Goal: Task Accomplishment & Management: Manage account settings

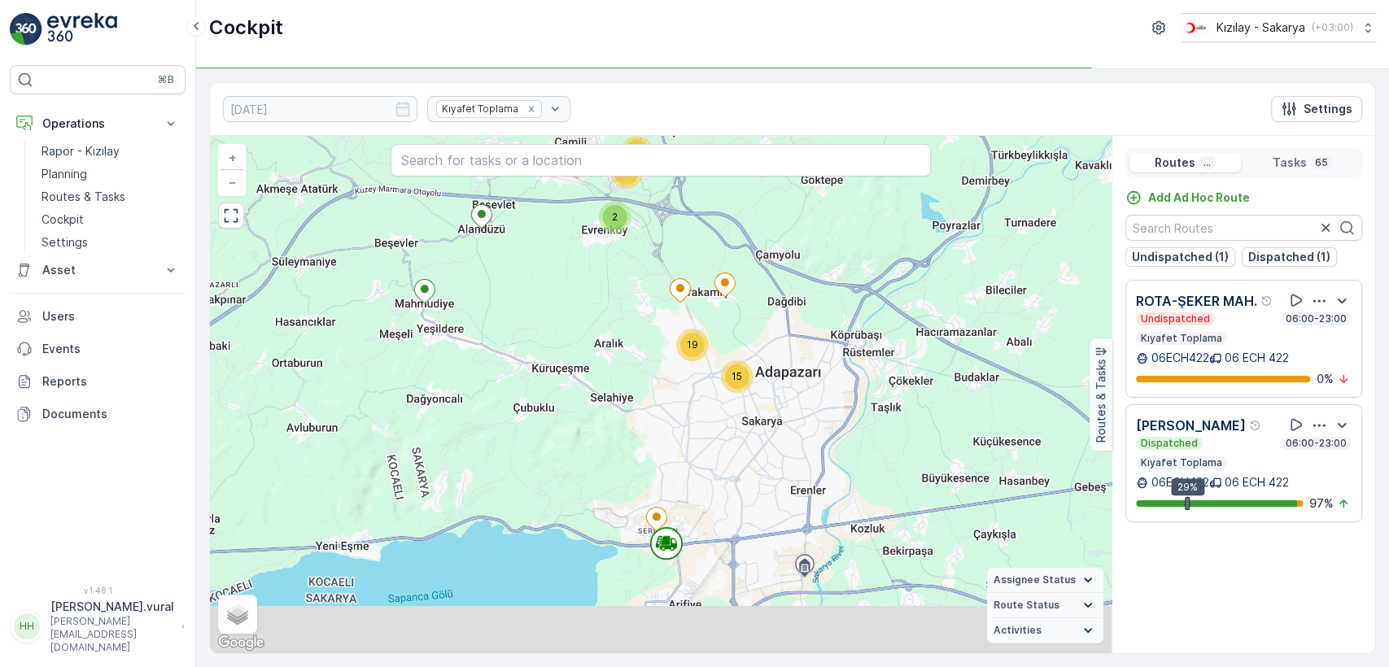
drag, startPoint x: 587, startPoint y: 478, endPoint x: 583, endPoint y: 385, distance: 93.6
click at [586, 398] on div "11 2 12 15 19 + − Satellite Roadmap Terrain Hybrid Leaflet Keyboard shortcuts M…" at bounding box center [661, 394] width 902 height 517
click at [584, 388] on div "11 2 12 15 19 + − Satellite Roadmap Terrain Hybrid Leaflet Keyboard shortcuts M…" at bounding box center [661, 394] width 902 height 517
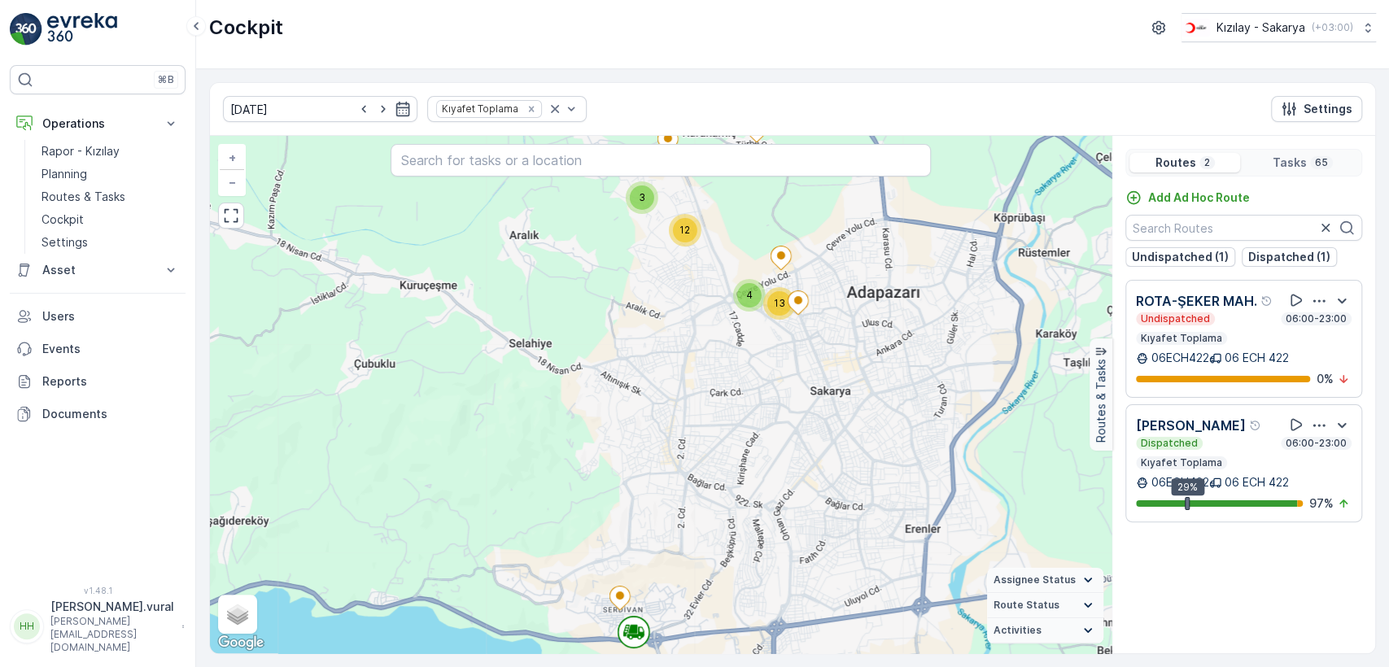
drag, startPoint x: 677, startPoint y: 296, endPoint x: 679, endPoint y: 460, distance: 163.6
click at [679, 460] on div "4 4 3 2 8 4 13 4 3 12 + − Satellite Roadmap Terrain Hybrid Leaflet Keyboard sho…" at bounding box center [661, 394] width 902 height 517
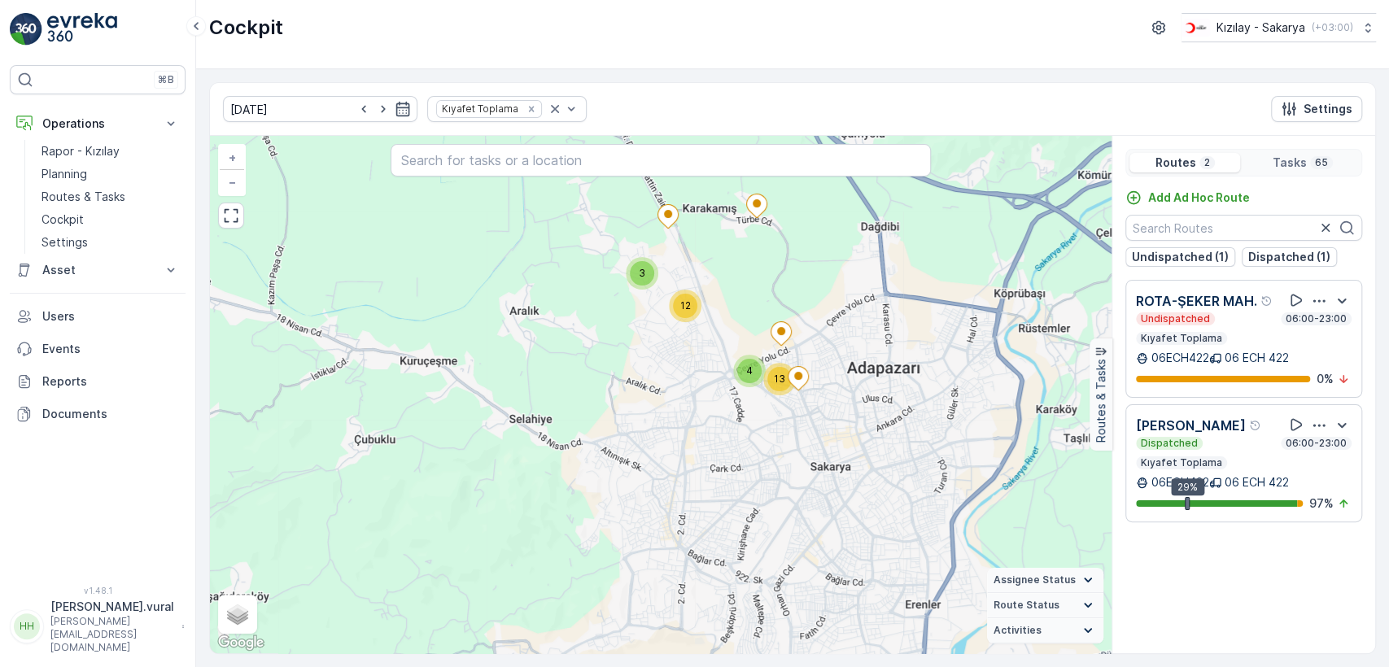
drag, startPoint x: 763, startPoint y: 269, endPoint x: 755, endPoint y: 342, distance: 73.7
click at [755, 342] on div "4 4 3 2 8 4 13 4 3 12 + − Satellite Roadmap Terrain Hybrid Leaflet Keyboard sho…" at bounding box center [661, 394] width 902 height 517
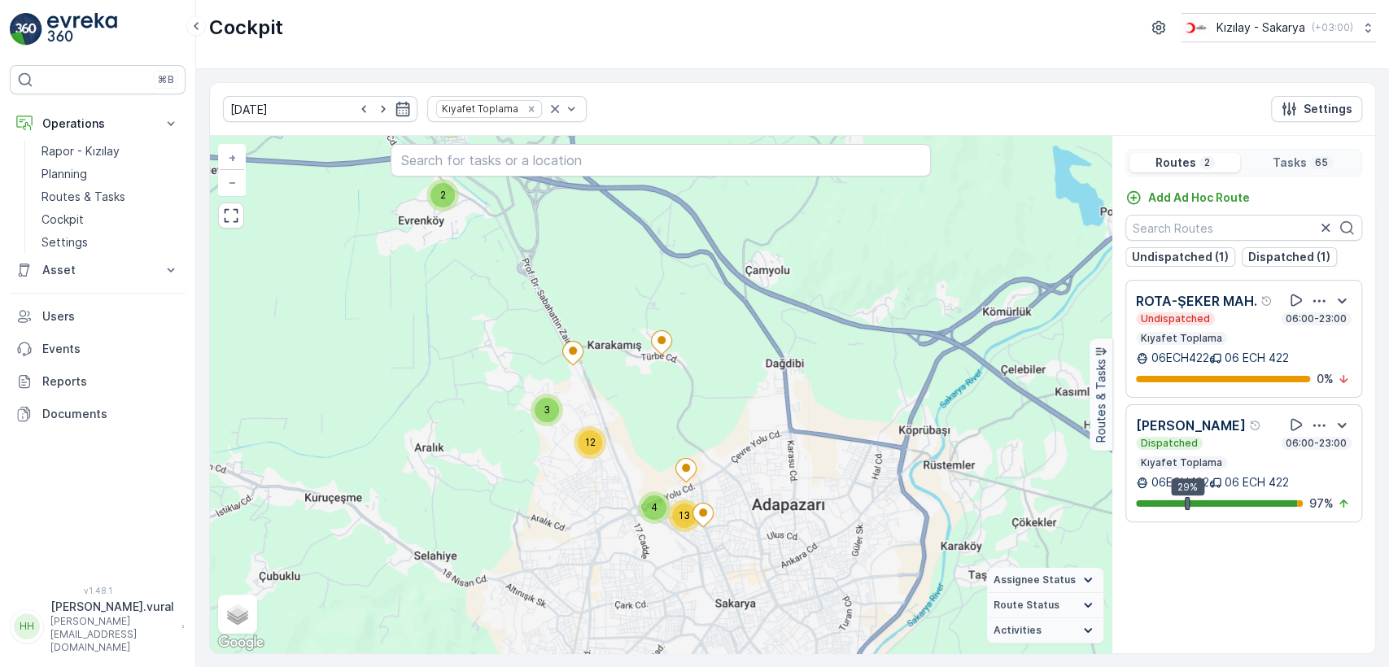
click at [141, 638] on p "Hasan.vural@kizilay.com.tr" at bounding box center [112, 634] width 124 height 39
click at [102, 584] on ul "Update Profile Change Password Language English Dark Side Bar Log Out" at bounding box center [98, 539] width 177 height 148
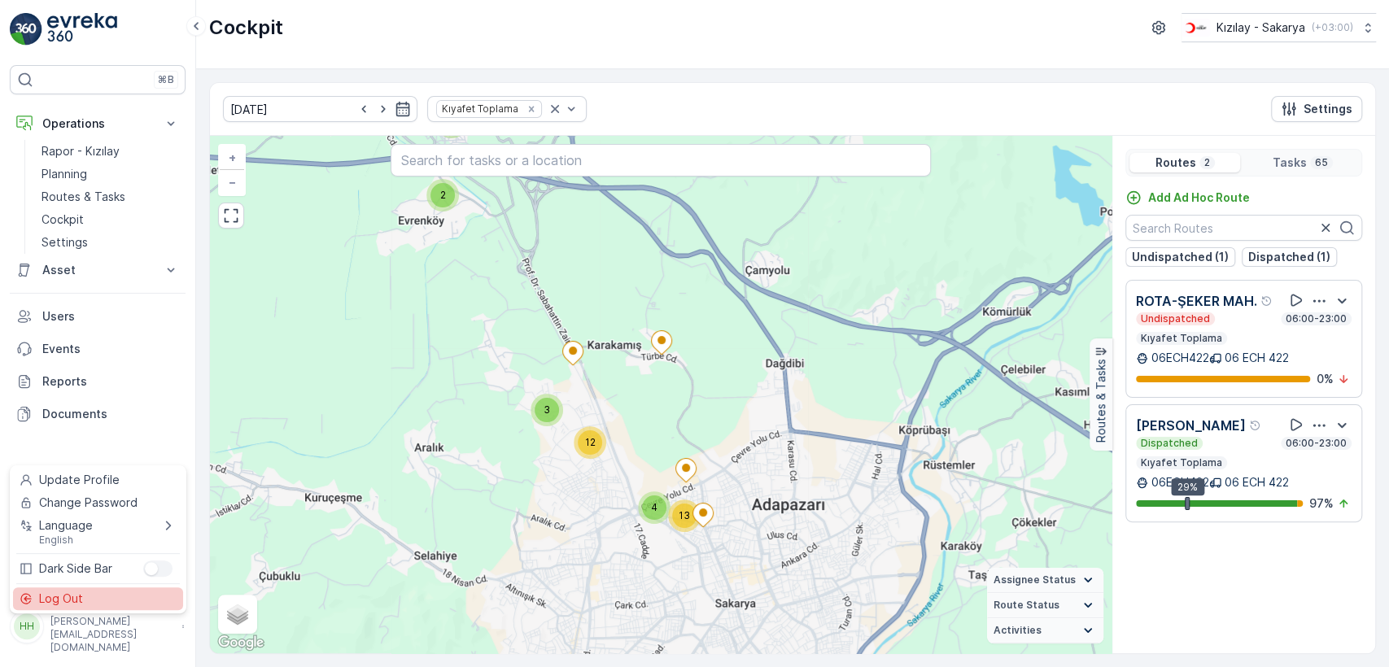
click at [98, 596] on div "Log Out" at bounding box center [98, 598] width 170 height 23
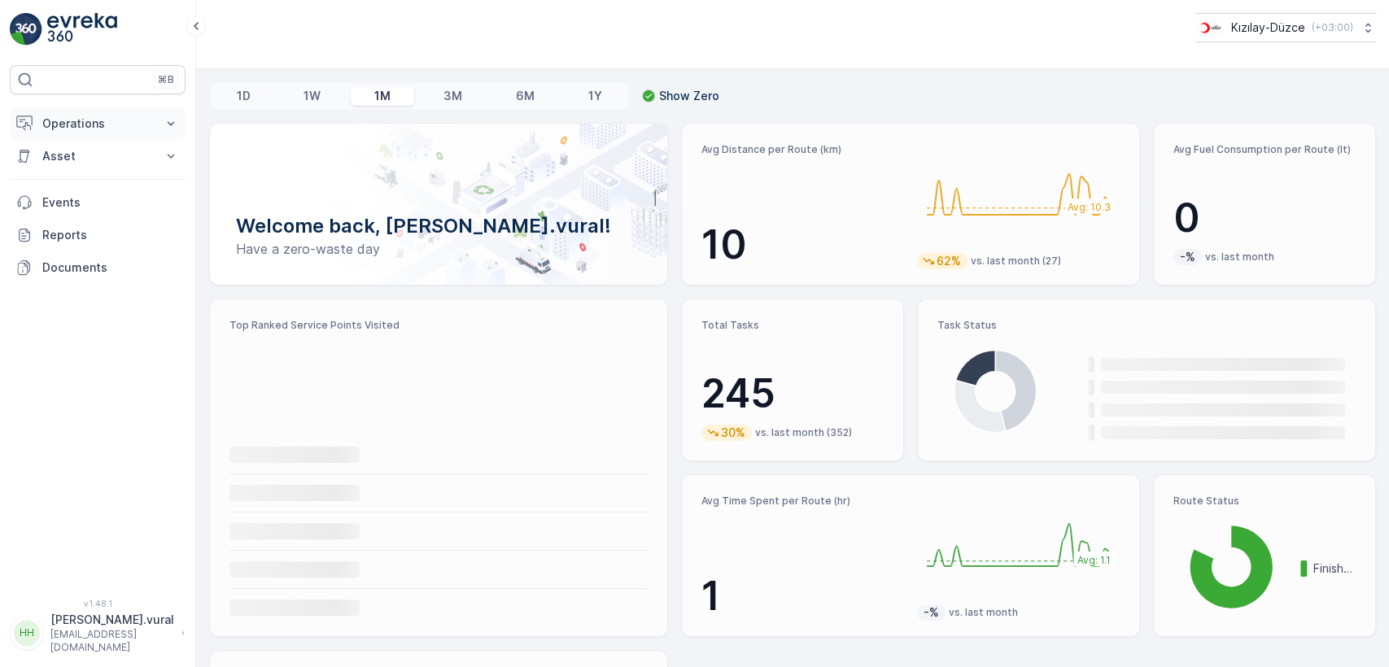
click at [97, 132] on button "Operations" at bounding box center [98, 123] width 176 height 33
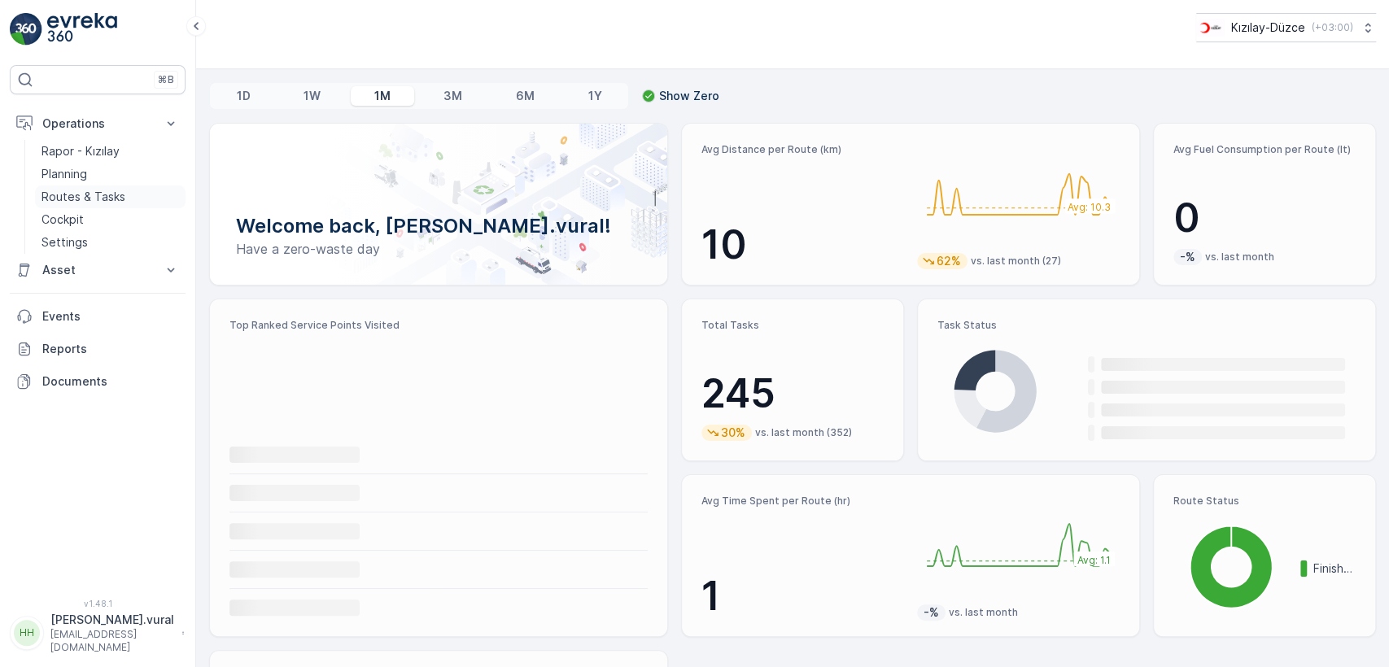
click at [103, 190] on p "Routes & Tasks" at bounding box center [83, 197] width 84 height 16
